Goal: Task Accomplishment & Management: Complete application form

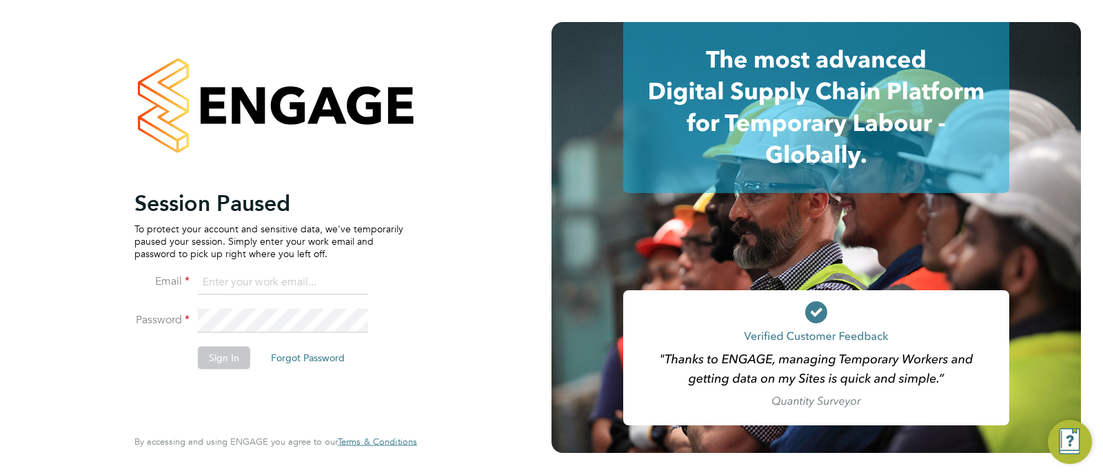
type input "[EMAIL_ADDRESS][DOMAIN_NAME]"
click at [220, 371] on li "Sign In Forgot Password" at bounding box center [268, 365] width 269 height 36
click at [220, 358] on button "Sign In" at bounding box center [224, 358] width 52 height 22
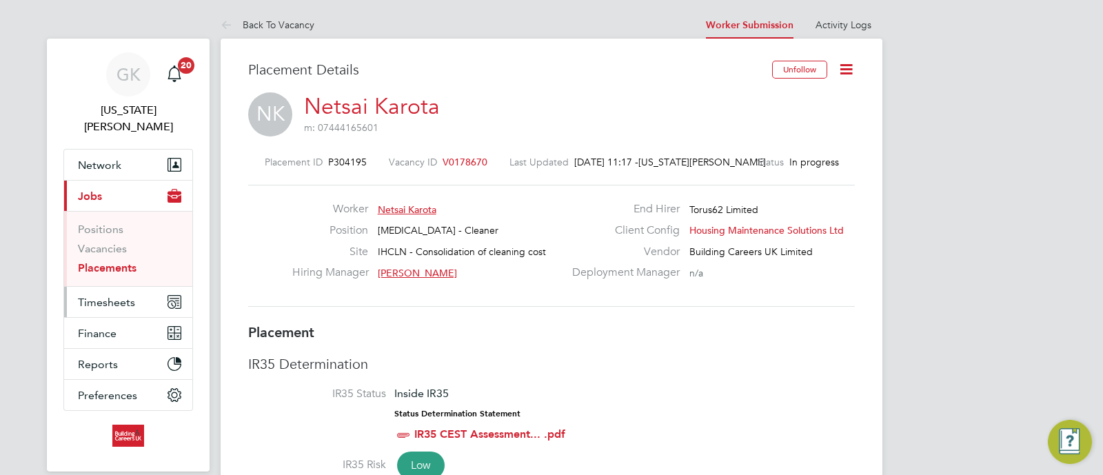
click at [123, 296] on span "Timesheets" at bounding box center [106, 302] width 57 height 13
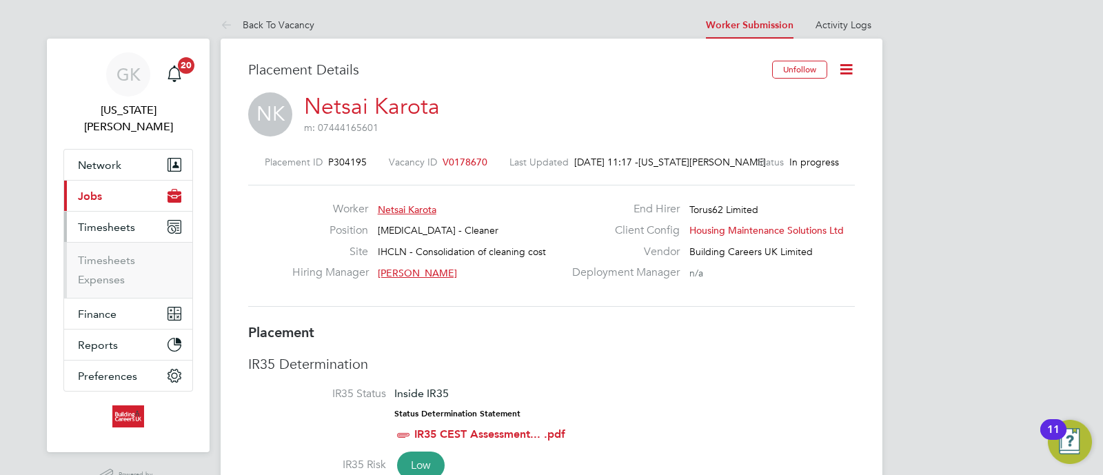
click at [103, 242] on ul "Timesheets Expenses" at bounding box center [128, 270] width 128 height 56
click at [103, 254] on li "Timesheets" at bounding box center [129, 263] width 103 height 19
click at [103, 254] on link "Timesheets" at bounding box center [106, 260] width 57 height 13
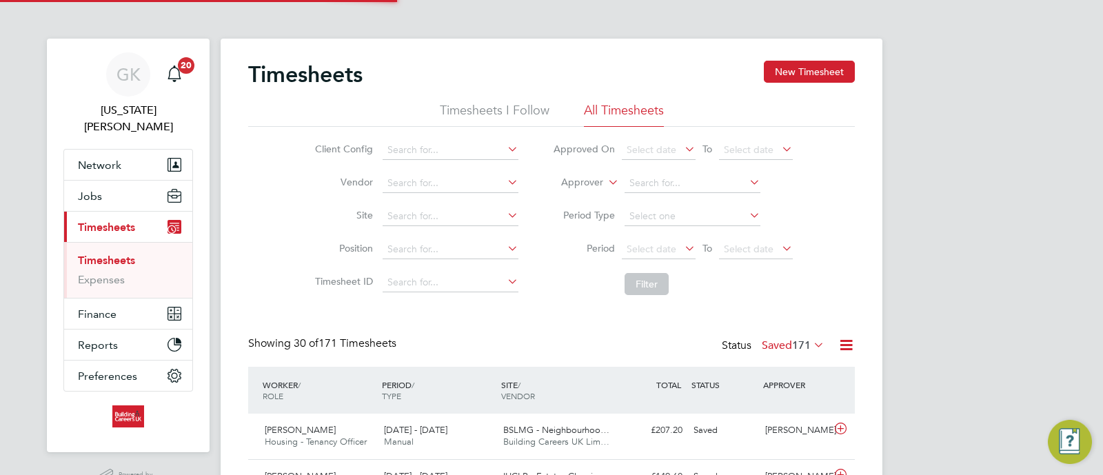
scroll to position [7, 7]
drag, startPoint x: 815, startPoint y: 63, endPoint x: 834, endPoint y: 53, distance: 21.9
click at [822, 61] on button "New Timesheet" at bounding box center [809, 72] width 91 height 22
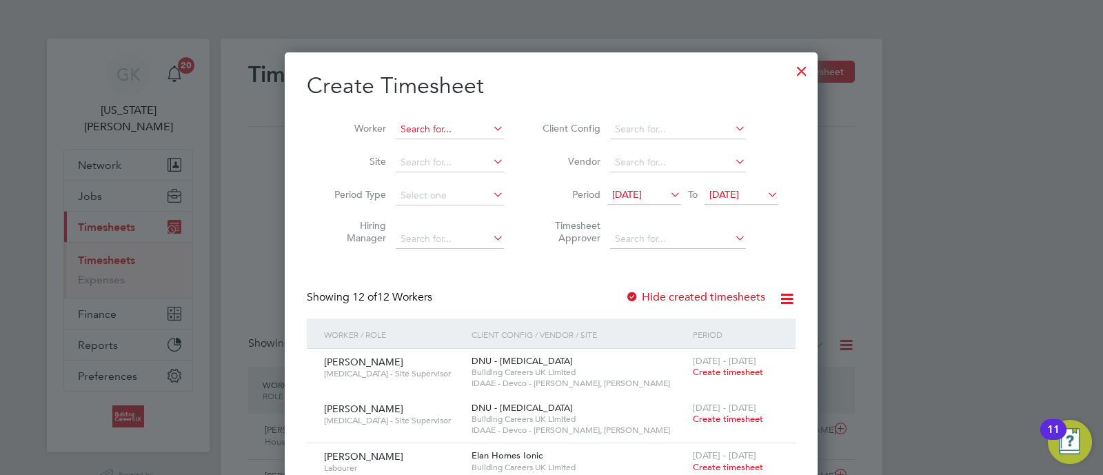
click at [425, 132] on input at bounding box center [450, 129] width 108 height 19
click at [407, 147] on b "Colin" at bounding box center [441, 148] width 80 height 12
type input "Colin Taylor"
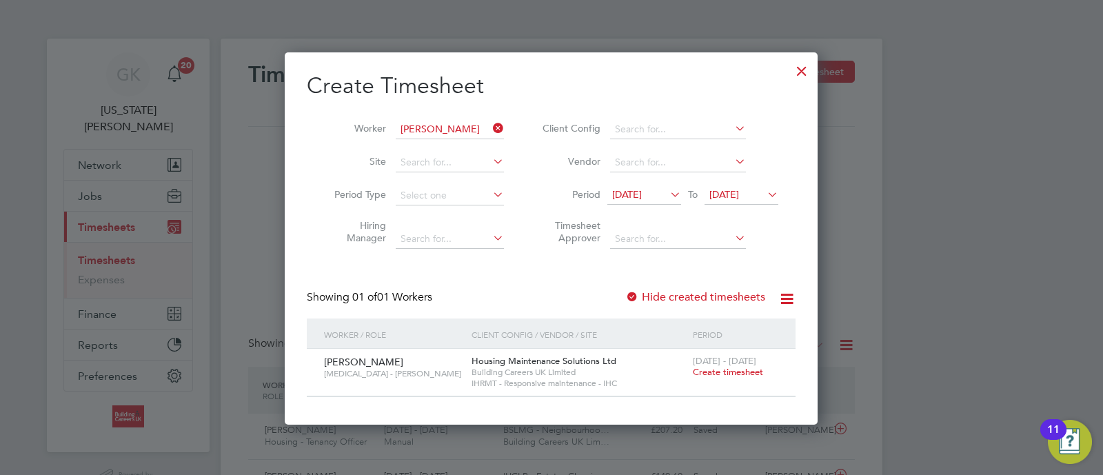
click at [728, 385] on div "Colin Taylor HMS - Joiner Housing Maintenance Solutions Ltd Building Careers UK…" at bounding box center [551, 372] width 489 height 47
click at [734, 369] on span "Create timesheet" at bounding box center [728, 372] width 70 height 12
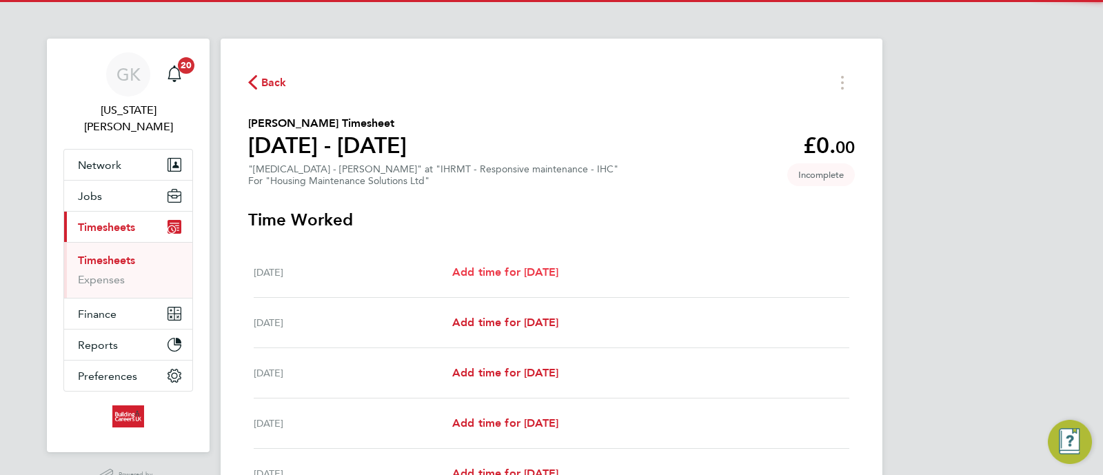
click at [558, 272] on span "Add time for Mon 15 Sep" at bounding box center [505, 271] width 106 height 13
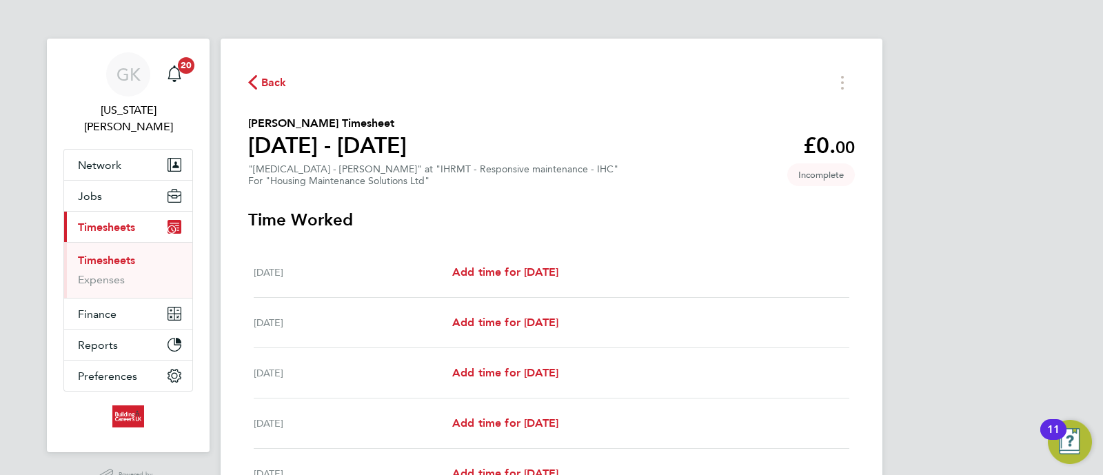
select select "30"
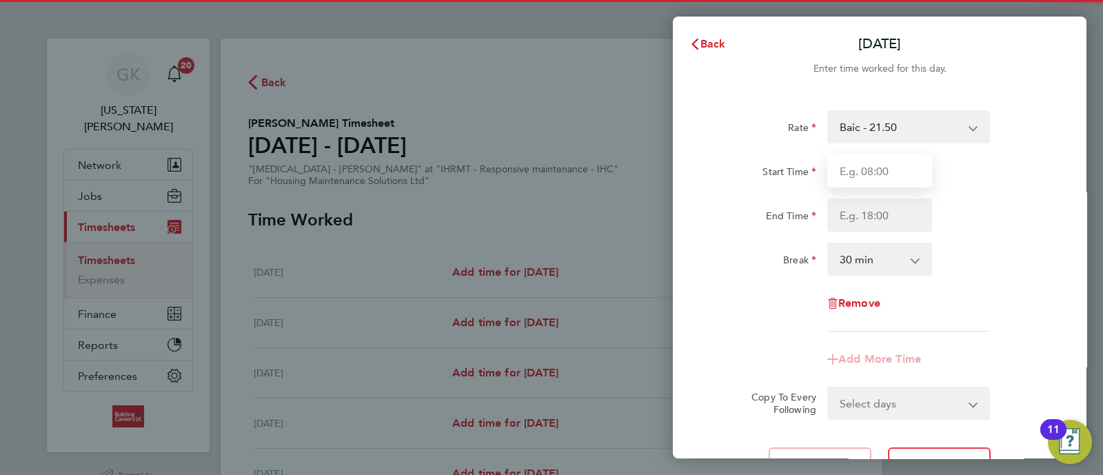
click at [870, 164] on input "Start Time" at bounding box center [879, 170] width 105 height 33
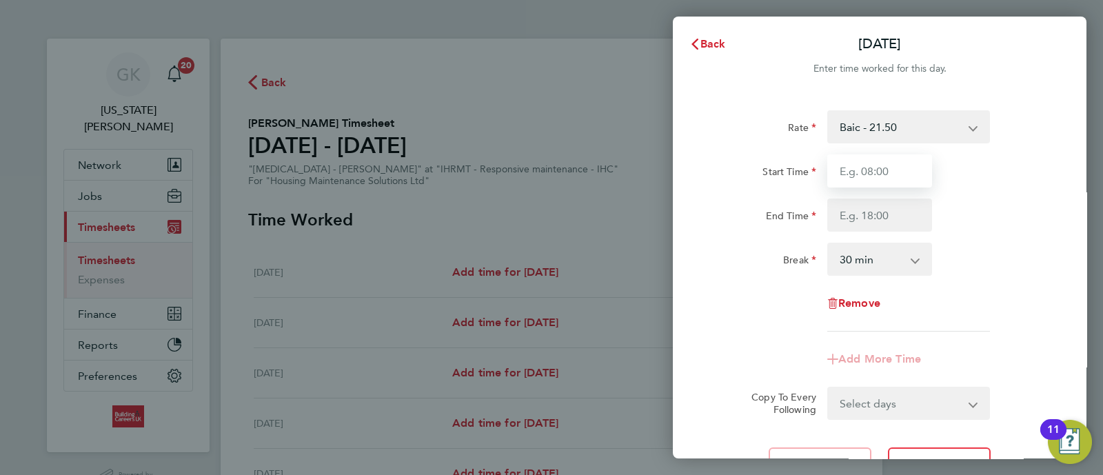
type input "08:00"
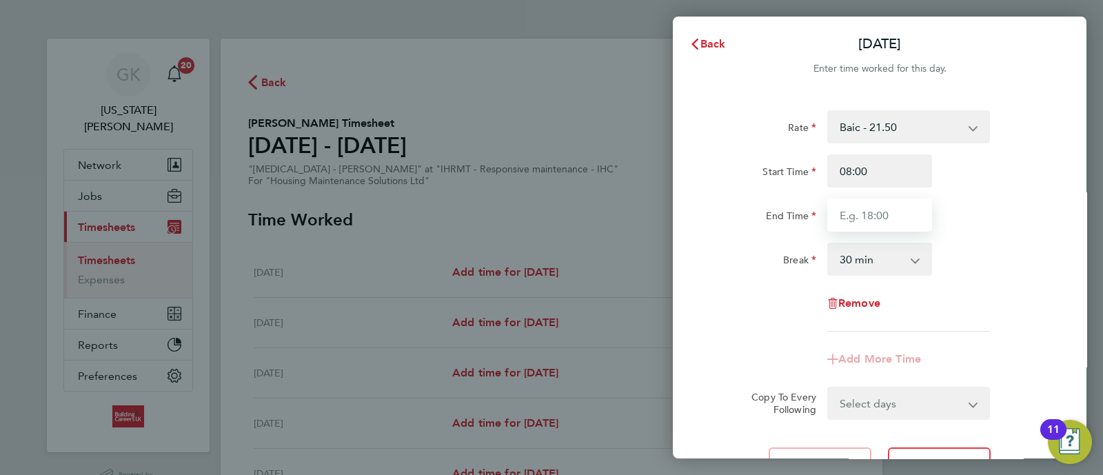
click at [879, 210] on input "End Time" at bounding box center [879, 214] width 105 height 33
type input "16:30"
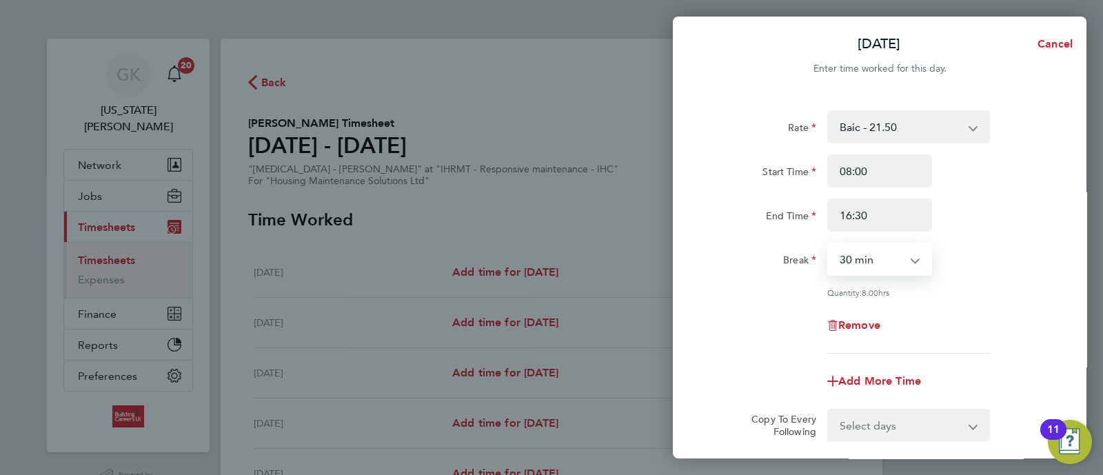
click at [888, 261] on select "0 min 15 min 30 min 45 min 60 min 75 min 90 min" at bounding box center [870, 259] width 85 height 30
select select "0"
click at [828, 244] on select "0 min 15 min 30 min 45 min 60 min 75 min 90 min" at bounding box center [870, 259] width 85 height 30
click at [979, 274] on div "Break 0 min 15 min 30 min 45 min 60 min 75 min 90 min" at bounding box center [879, 259] width 347 height 33
click at [884, 225] on input "16:30" at bounding box center [879, 214] width 105 height 33
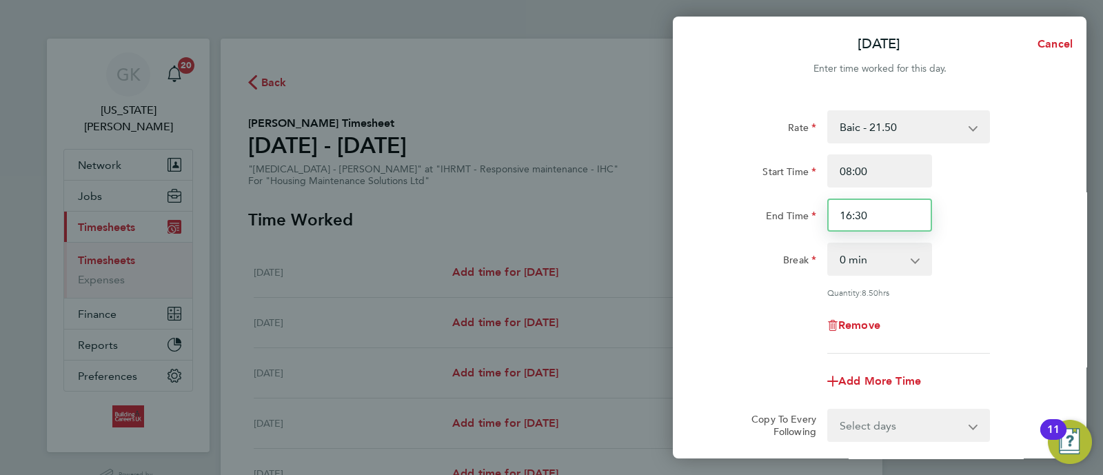
click at [888, 229] on input "16:30" at bounding box center [879, 214] width 105 height 33
click at [889, 218] on input "16:30" at bounding box center [879, 214] width 105 height 33
click at [850, 218] on input "16:30" at bounding box center [879, 214] width 105 height 33
drag, startPoint x: 935, startPoint y: 251, endPoint x: 942, endPoint y: 248, distance: 8.1
click at [936, 252] on div "0 min 15 min 30 min 45 min 60 min 75 min 90 min" at bounding box center [880, 259] width 116 height 33
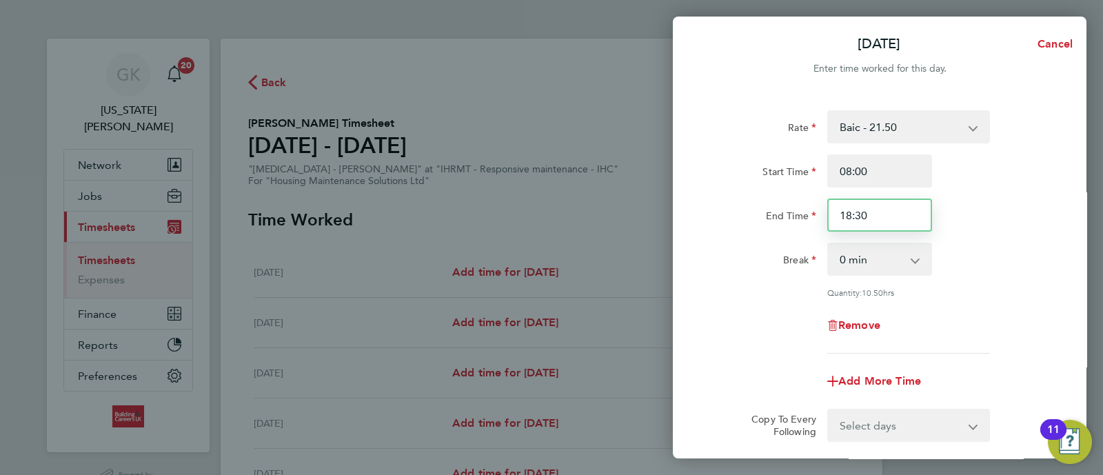
click at [895, 219] on input "18:30" at bounding box center [879, 214] width 105 height 33
type input "18:00"
click at [1041, 200] on div "End Time 18:00" at bounding box center [879, 214] width 347 height 33
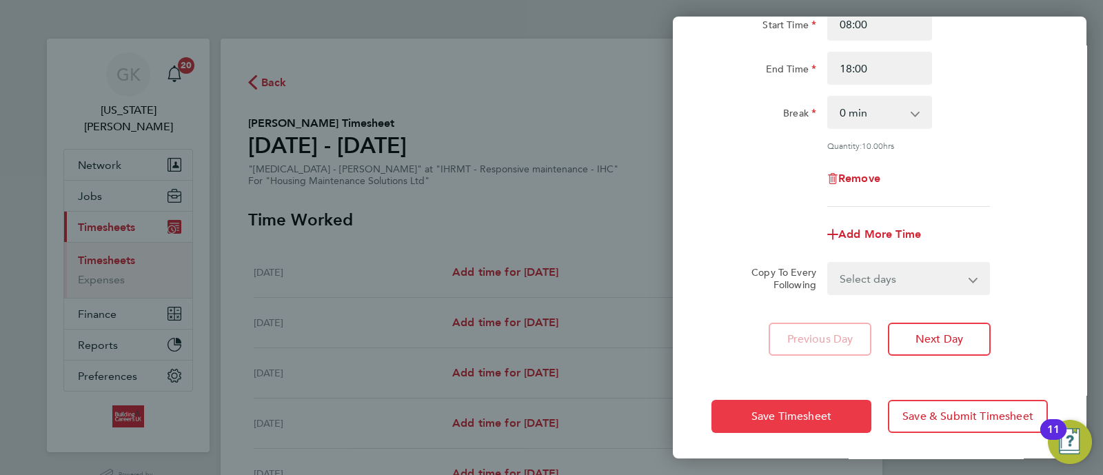
click at [827, 427] on button "Save Timesheet" at bounding box center [791, 416] width 160 height 33
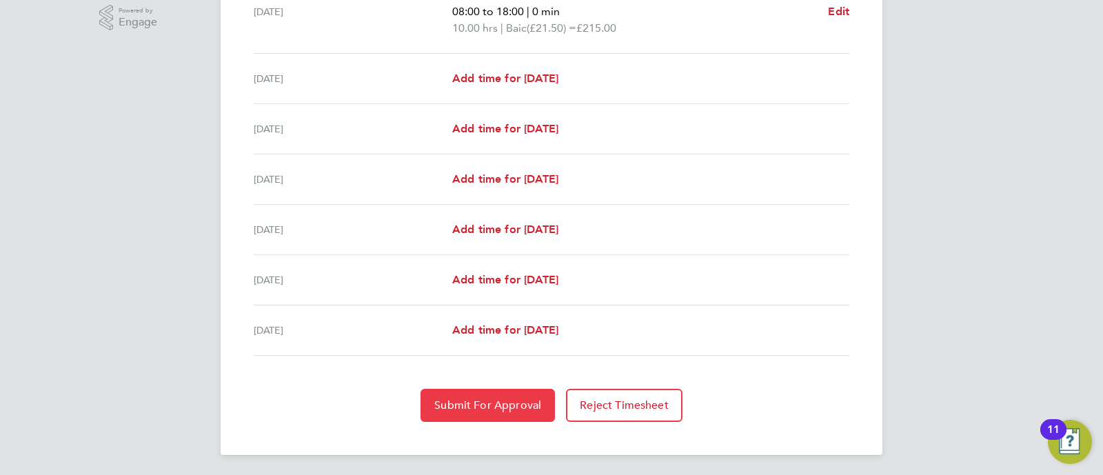
click at [443, 401] on span "Submit For Approval" at bounding box center [487, 405] width 107 height 14
